Goal: Connect with others: Connect with others

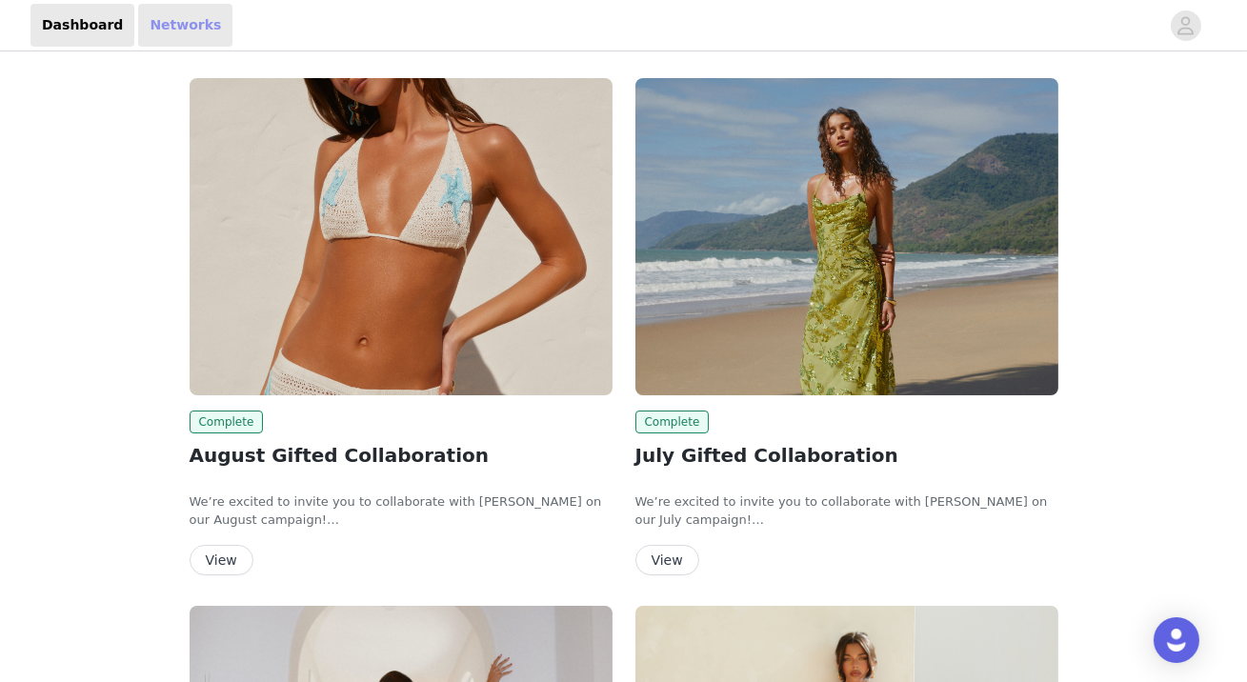
click at [199, 40] on link "Networks" at bounding box center [185, 25] width 94 height 43
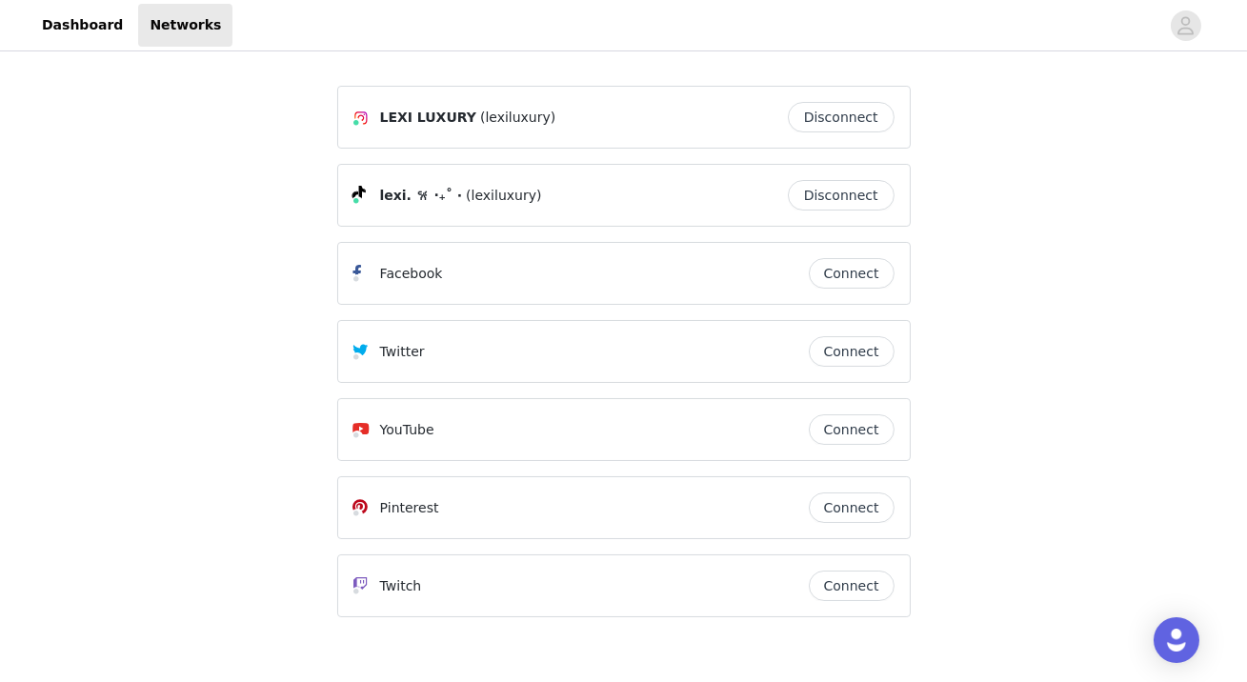
click at [857, 427] on button "Connect" at bounding box center [852, 429] width 86 height 30
click at [863, 508] on button "Connect" at bounding box center [852, 507] width 86 height 30
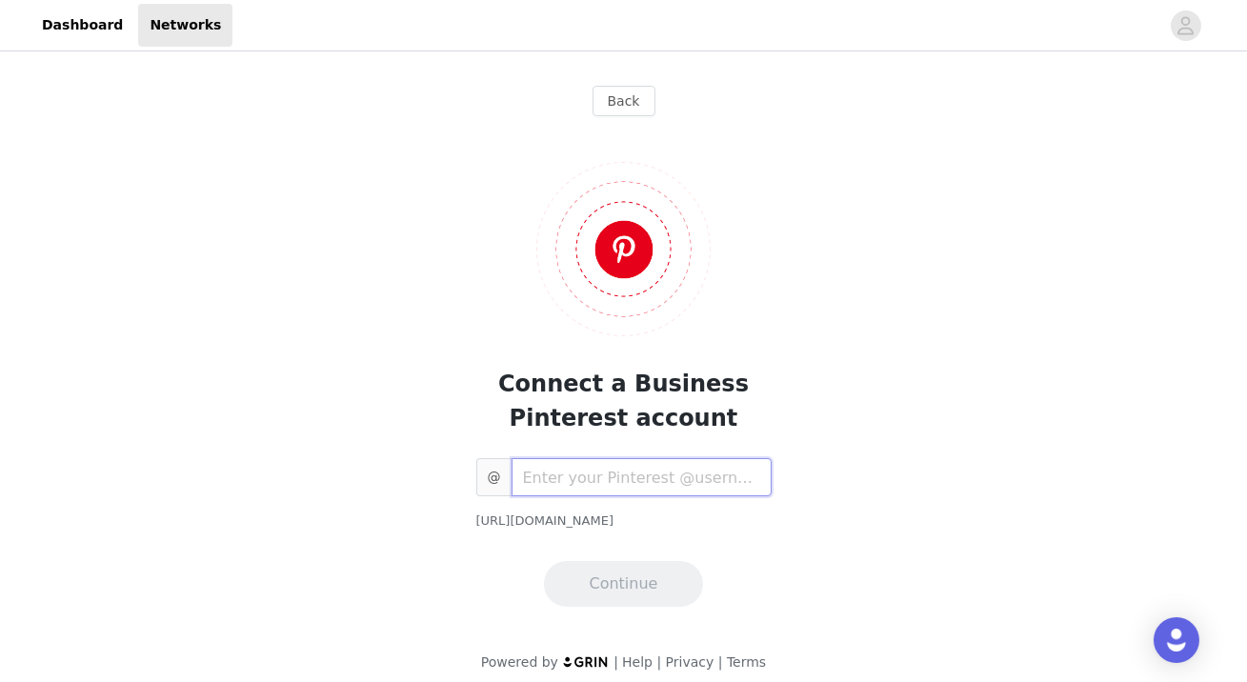
click at [693, 486] on input "text" at bounding box center [642, 477] width 260 height 38
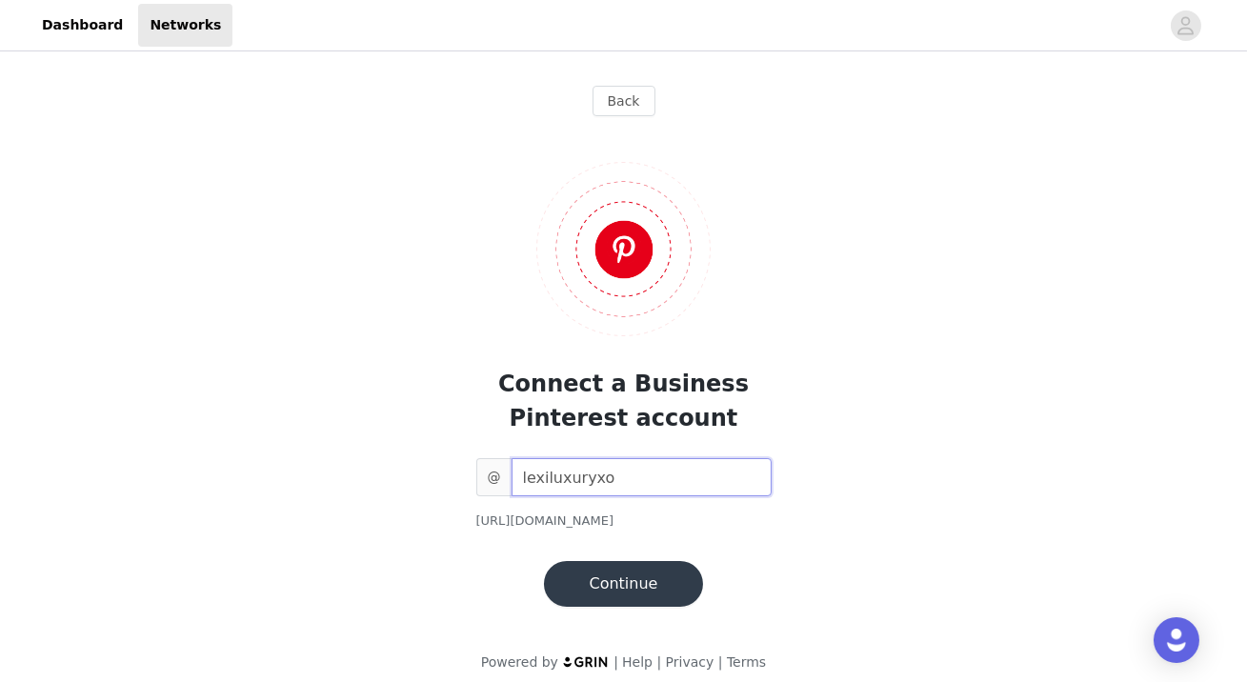
type input "lexiluxuryxo"
click at [643, 585] on button "Continue" at bounding box center [624, 584] width 160 height 46
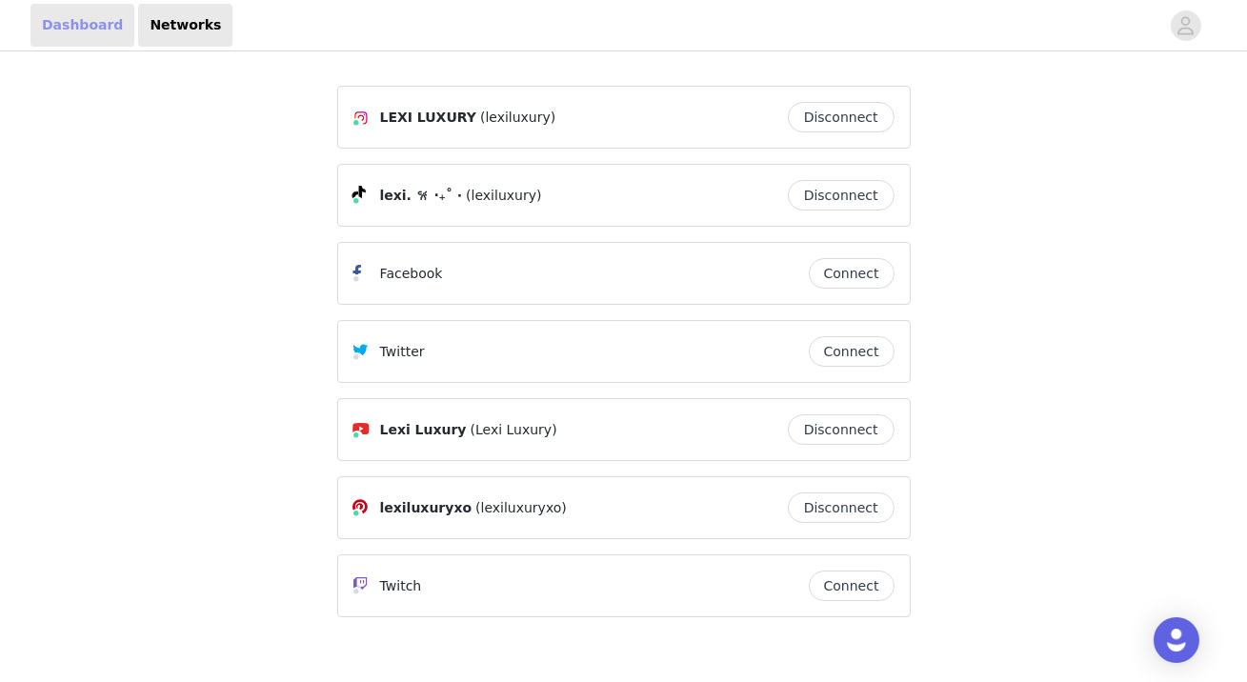
click at [75, 26] on link "Dashboard" at bounding box center [82, 25] width 104 height 43
